Goal: Find specific page/section: Find specific page/section

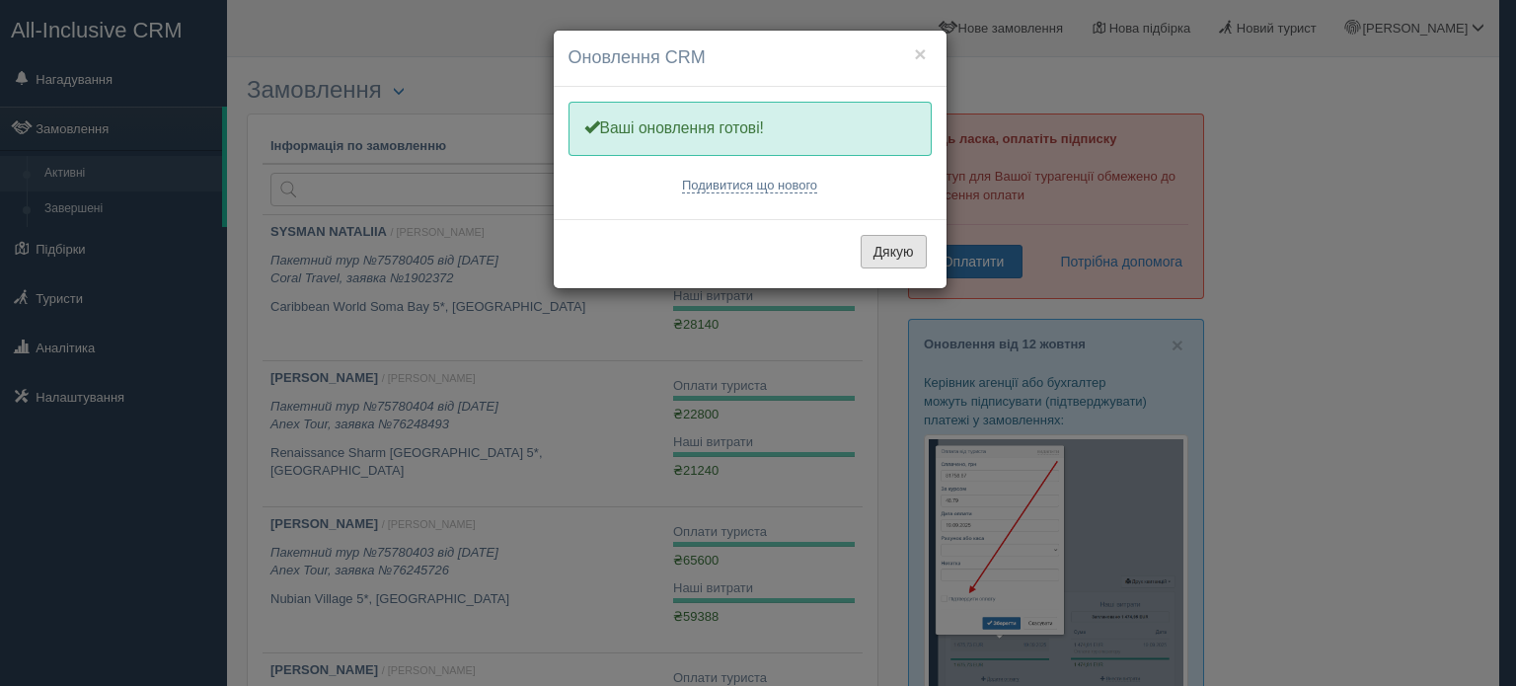
click at [889, 252] on button "Дякую" at bounding box center [894, 252] width 66 height 34
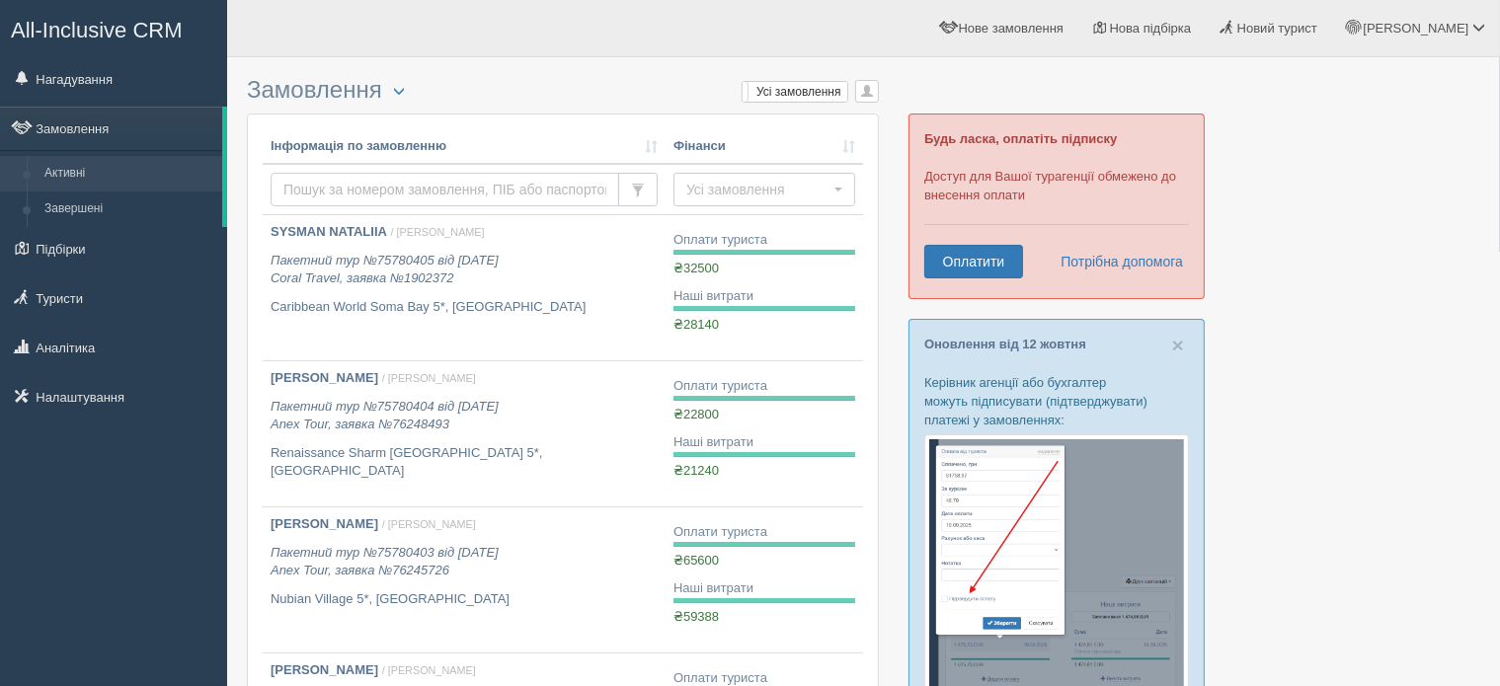
click at [354, 192] on input "text" at bounding box center [444, 190] width 348 height 34
type input "shchuka"
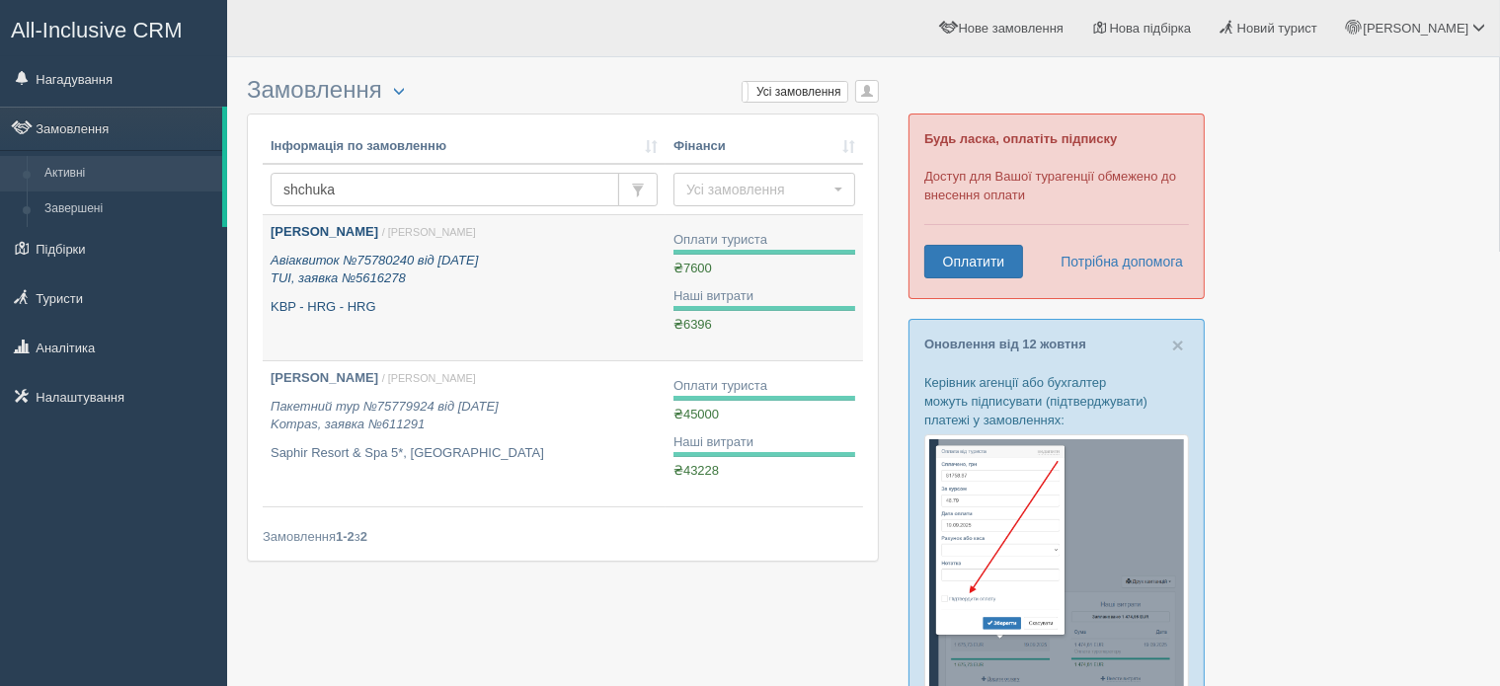
click at [335, 235] on b "[PERSON_NAME]" at bounding box center [324, 231] width 108 height 15
click at [361, 270] on icon "Авіаквиток №75780240 від 03.10.2021 TUI, заявка №5616278" at bounding box center [373, 270] width 207 height 34
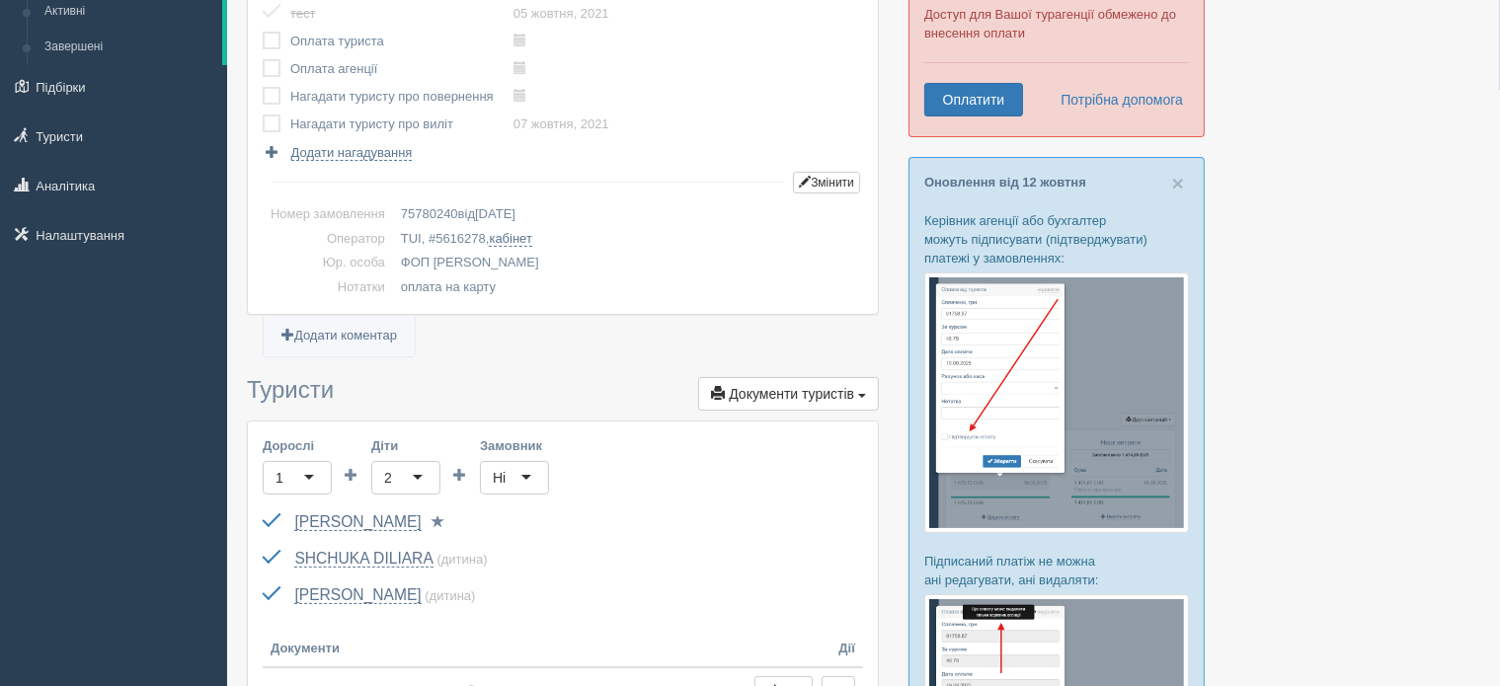
scroll to position [197, 0]
